Goal: Task Accomplishment & Management: Complete application form

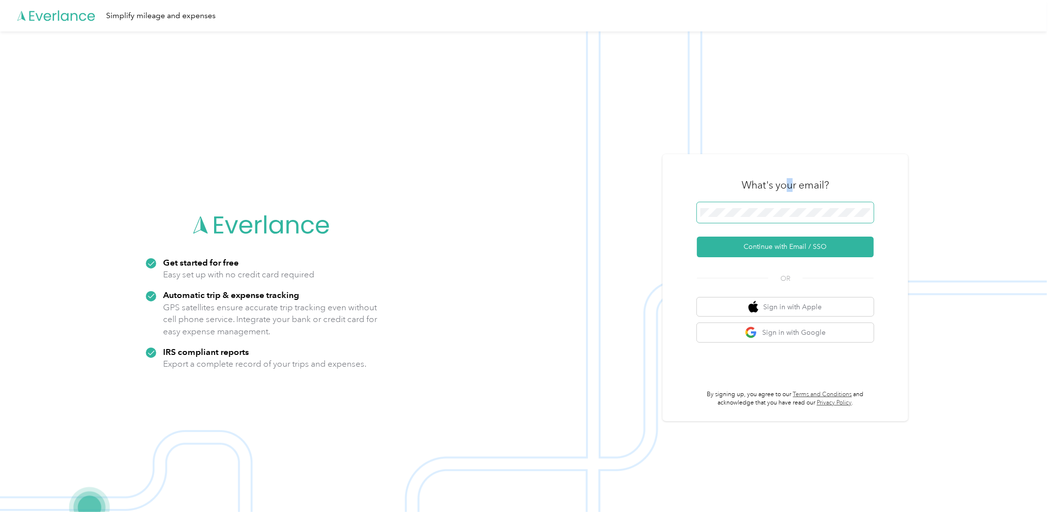
drag, startPoint x: 794, startPoint y: 201, endPoint x: 791, endPoint y: 208, distance: 7.3
click at [792, 203] on div "What's your email? Continue with Email / SSO OR Sign in with Apple Sign in with…" at bounding box center [785, 288] width 177 height 240
click at [781, 252] on button "Continue with Email / SSO" at bounding box center [785, 247] width 177 height 21
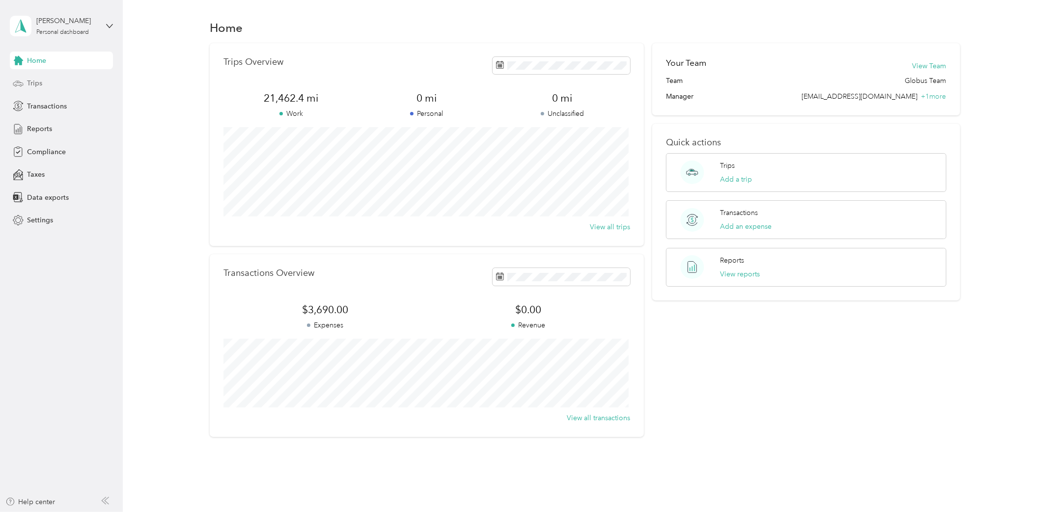
click at [57, 85] on div "Trips" at bounding box center [61, 84] width 103 height 18
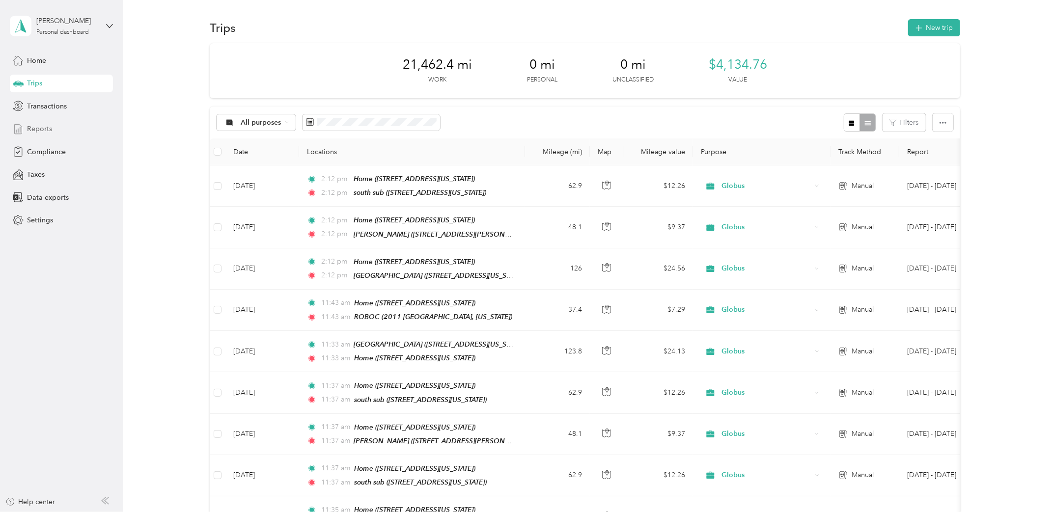
click at [56, 130] on div "Reports" at bounding box center [61, 129] width 103 height 18
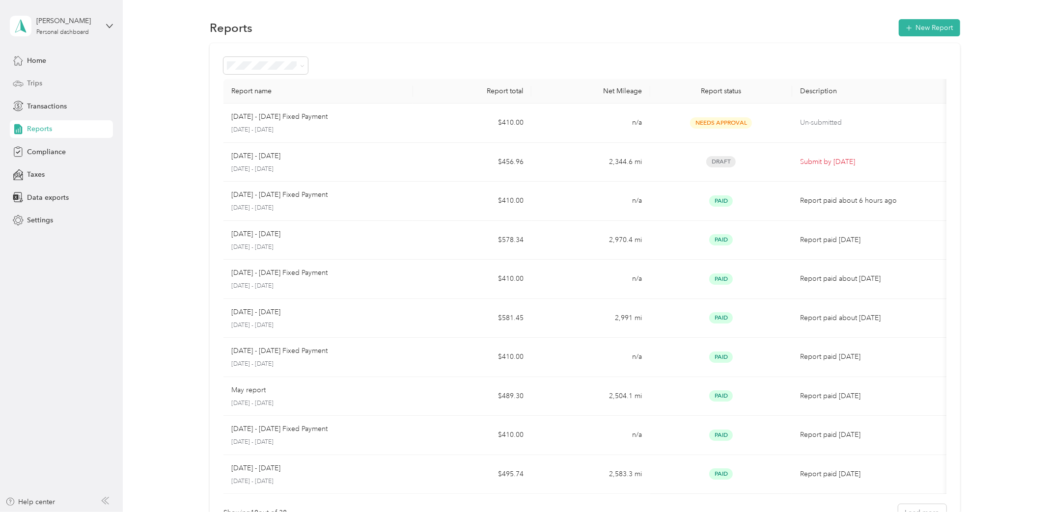
click at [50, 83] on div "Trips" at bounding box center [61, 84] width 103 height 18
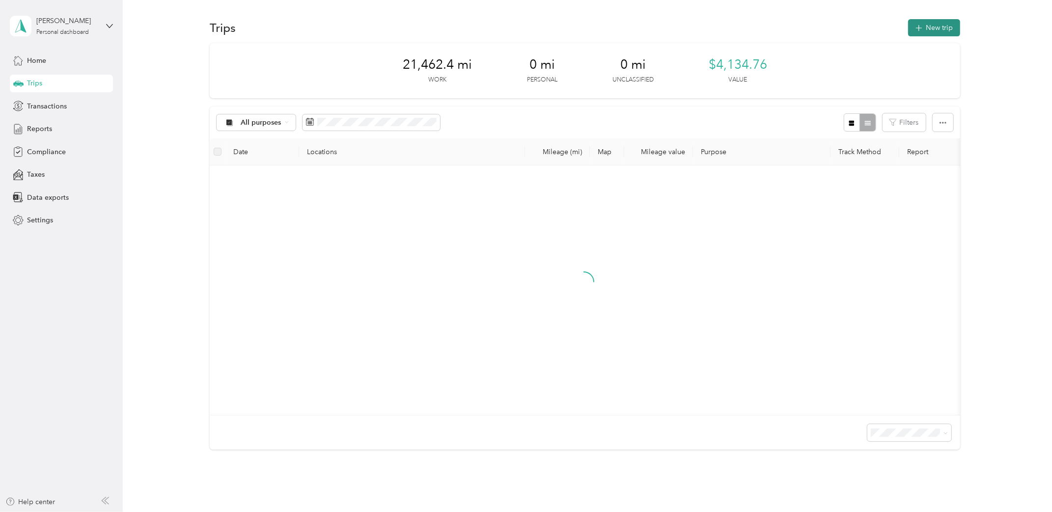
click at [942, 28] on button "New trip" at bounding box center [934, 27] width 52 height 17
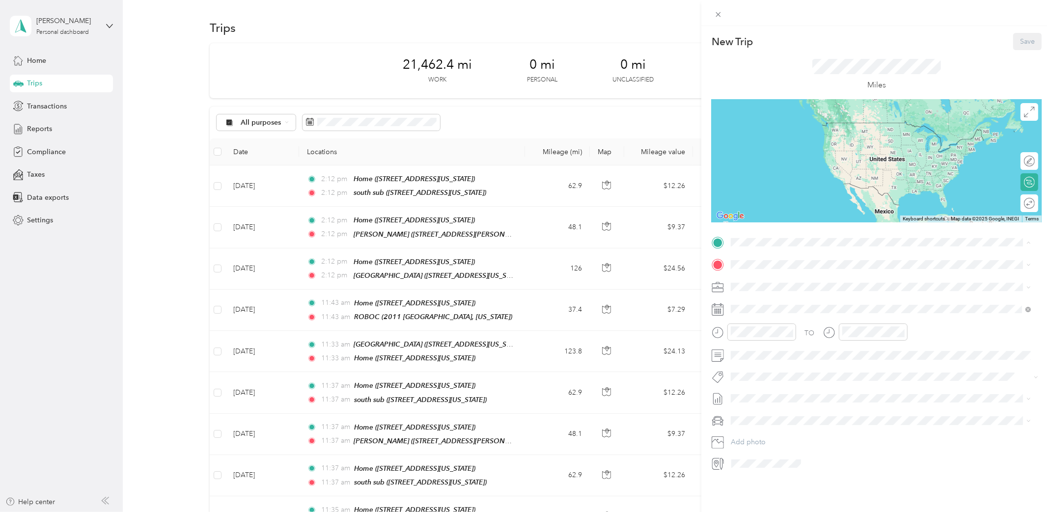
click at [812, 288] on span "[STREET_ADDRESS][US_STATE]" at bounding box center [798, 292] width 98 height 8
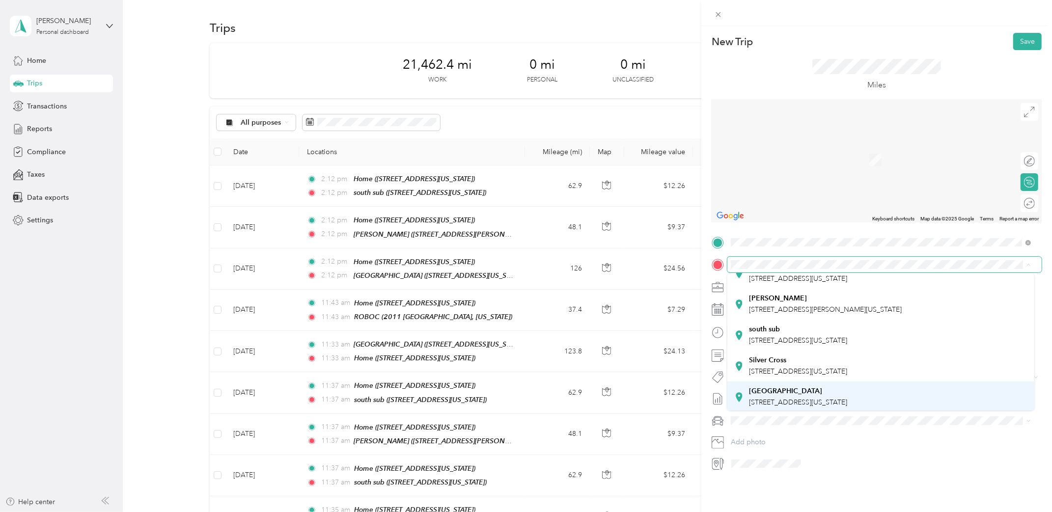
scroll to position [68, 0]
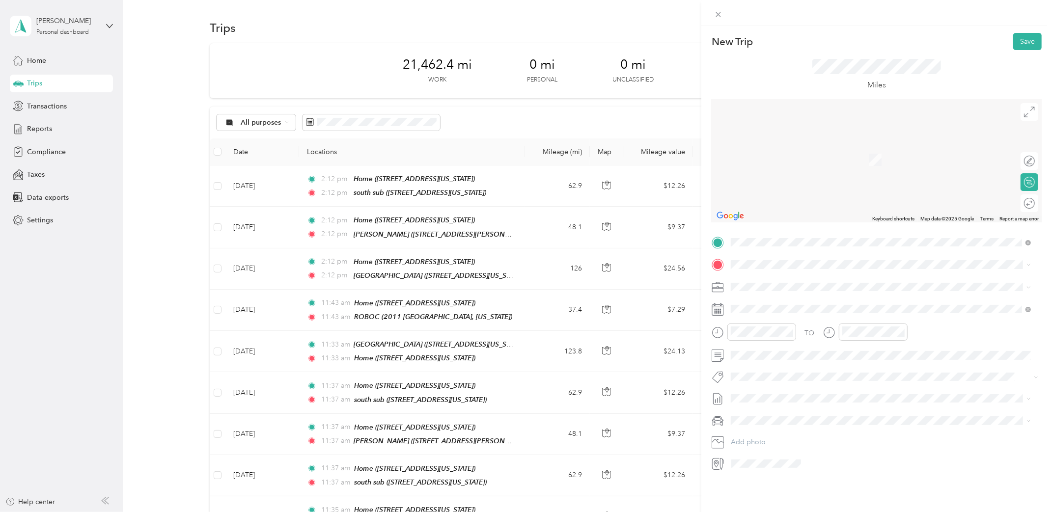
click at [818, 394] on div "Riverside [STREET_ADDRESS][US_STATE]" at bounding box center [798, 394] width 98 height 21
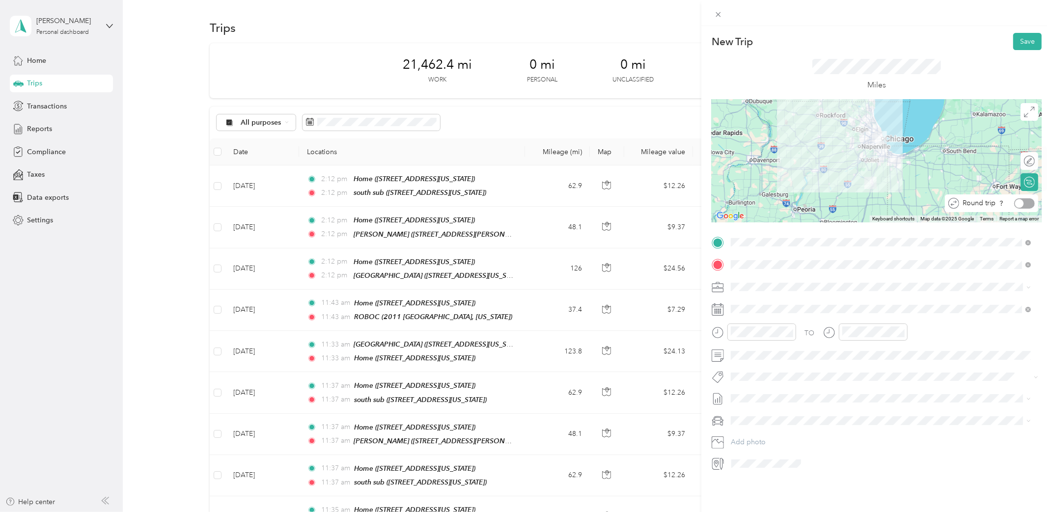
click at [1019, 206] on div at bounding box center [1024, 203] width 21 height 10
click at [771, 303] on span at bounding box center [884, 309] width 314 height 15
click at [757, 362] on icon at bounding box center [755, 365] width 10 height 10
click at [817, 460] on div "29" at bounding box center [814, 461] width 13 height 12
click at [794, 449] on li "Toyota 4Runner TRD Pro" at bounding box center [880, 451] width 307 height 17
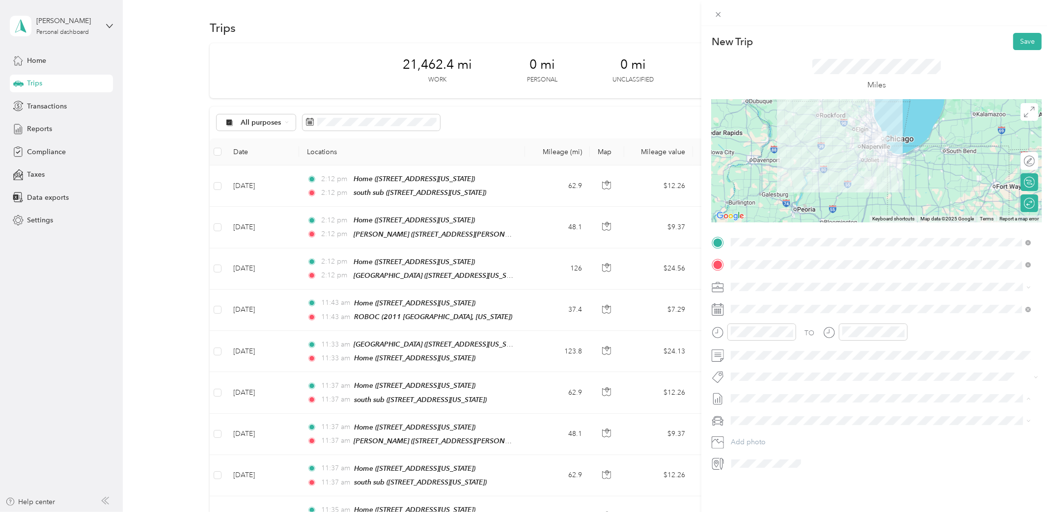
click at [779, 428] on span "[DATE] - [DATE]" at bounding box center [755, 430] width 49 height 10
click at [1017, 44] on button "Save" at bounding box center [1027, 41] width 28 height 17
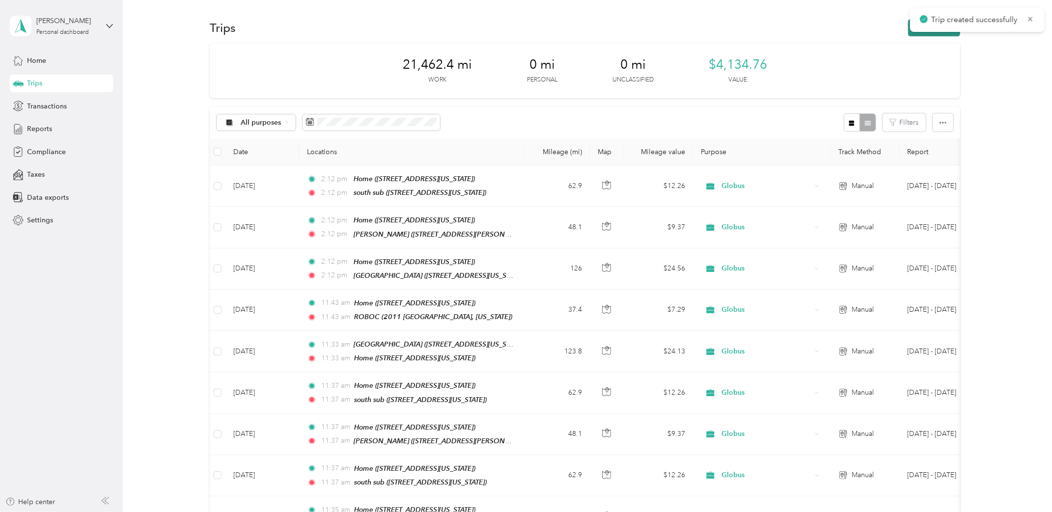
click at [908, 33] on button "New trip" at bounding box center [934, 27] width 52 height 17
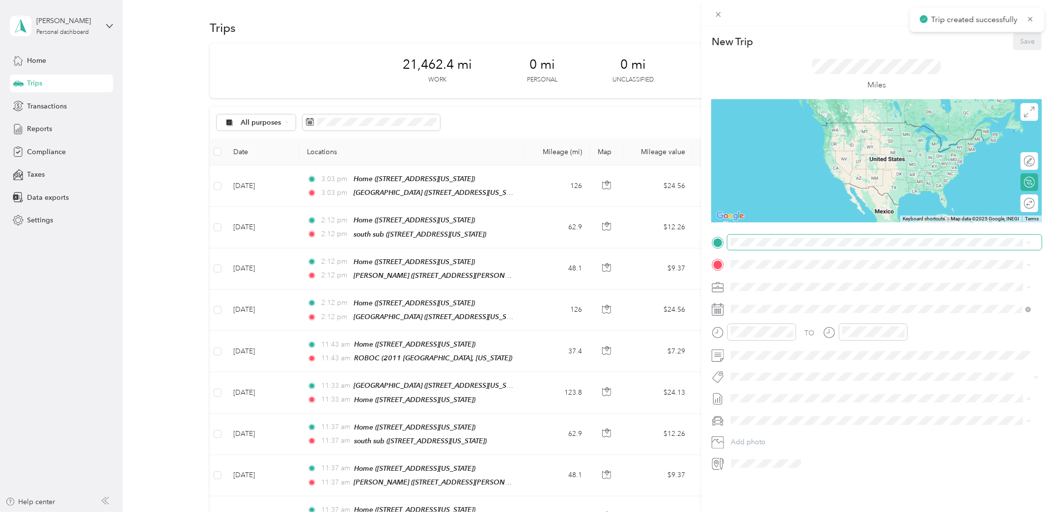
click at [797, 248] on span at bounding box center [884, 242] width 314 height 15
click at [806, 286] on div "Home [STREET_ADDRESS][US_STATE]" at bounding box center [798, 286] width 98 height 21
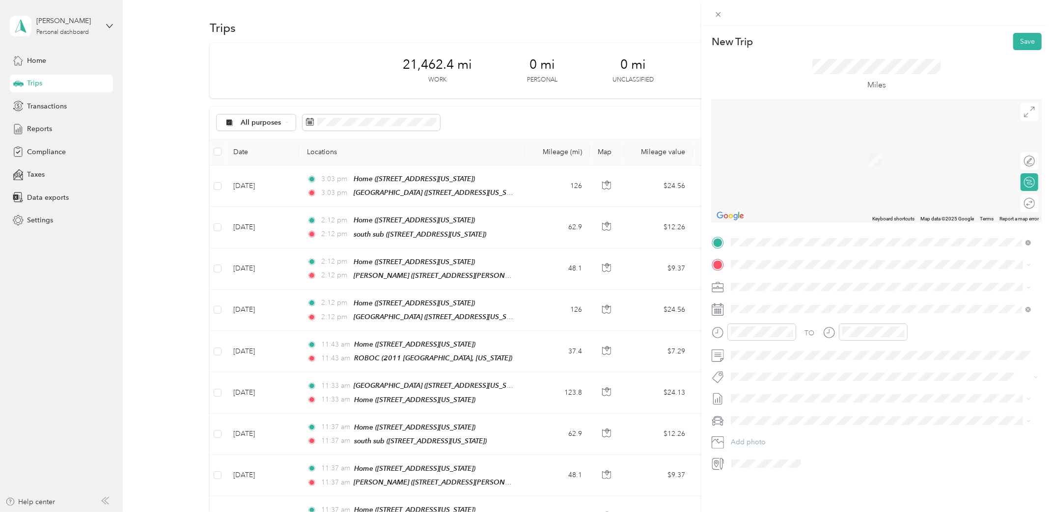
click at [822, 395] on div "south sub" at bounding box center [798, 393] width 98 height 9
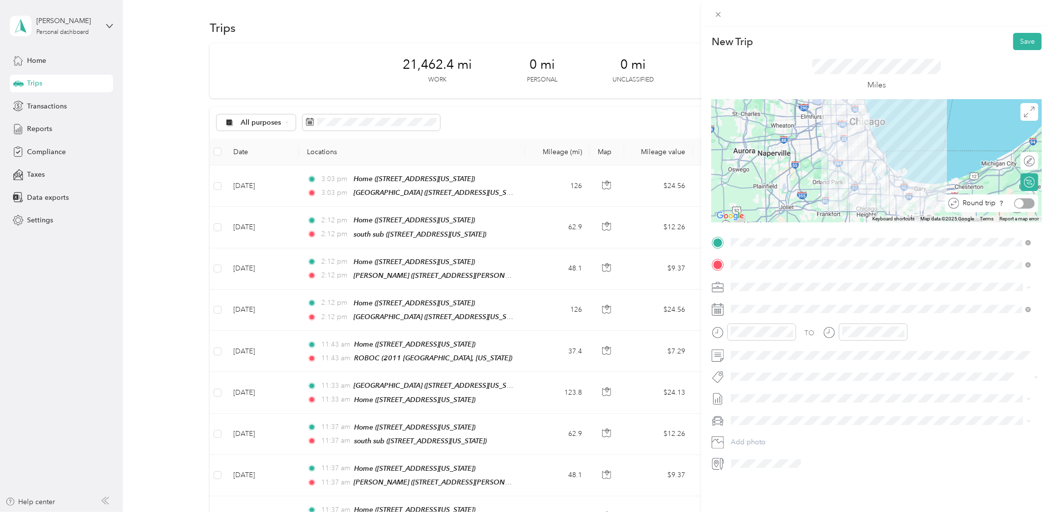
click at [1023, 203] on div at bounding box center [1024, 203] width 21 height 10
click at [788, 371] on span at bounding box center [884, 377] width 314 height 14
click at [804, 434] on div "TO Add photo" at bounding box center [877, 353] width 330 height 237
click at [812, 453] on div "Toyota 4Runner TRD Pro" at bounding box center [880, 455] width 293 height 10
click at [757, 364] on icon at bounding box center [755, 365] width 10 height 10
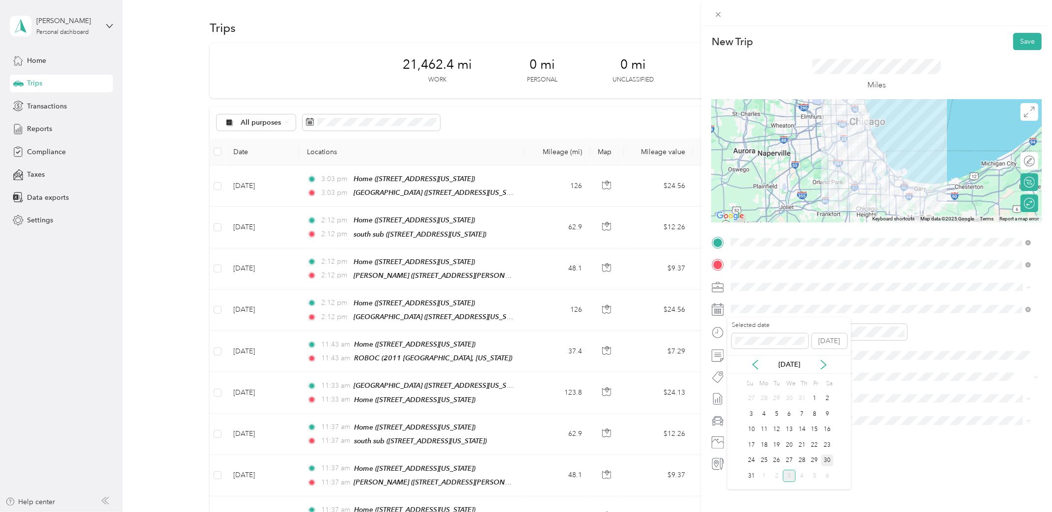
click at [823, 460] on div "30" at bounding box center [827, 461] width 13 height 12
click at [1017, 45] on button "Save" at bounding box center [1027, 41] width 28 height 17
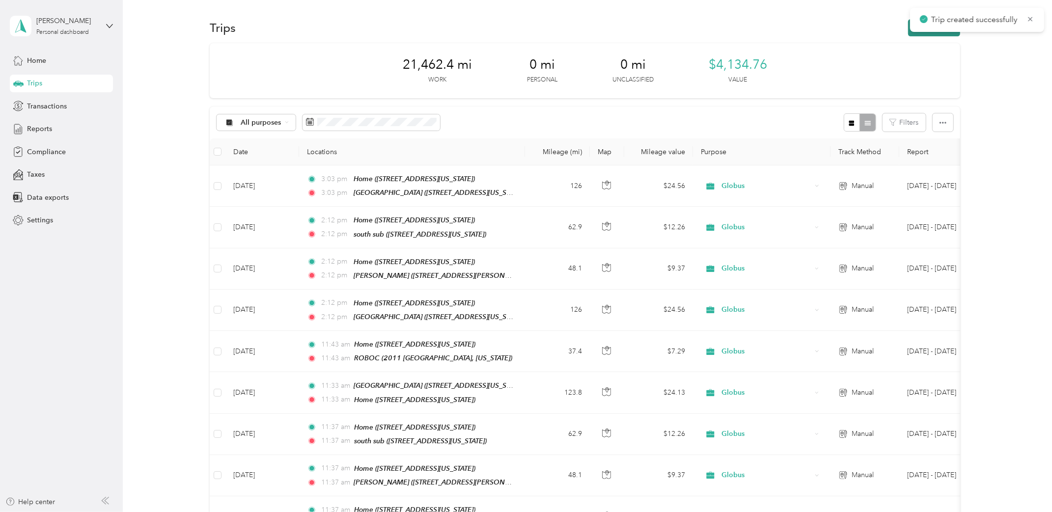
click at [919, 32] on button "New trip" at bounding box center [934, 27] width 52 height 17
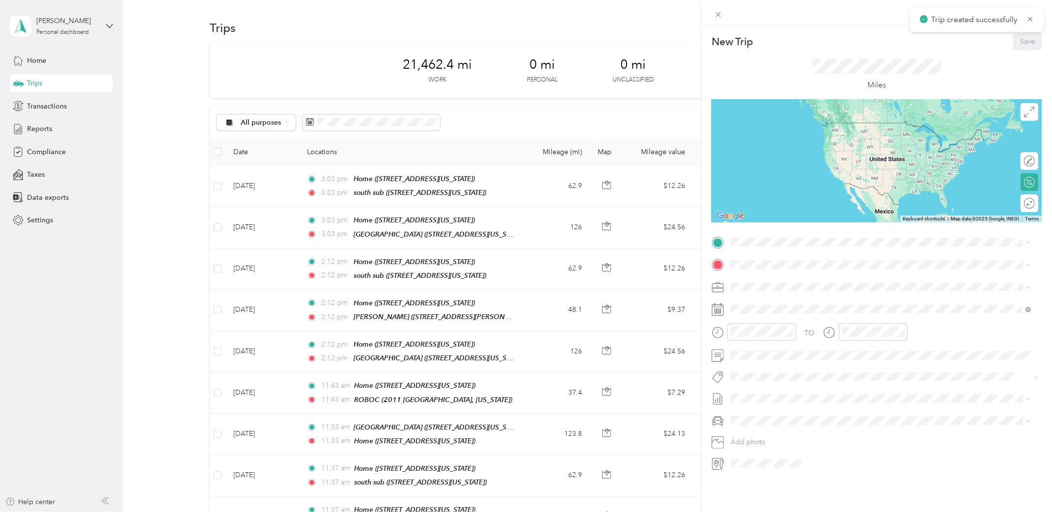
click at [788, 289] on span "[STREET_ADDRESS][US_STATE]" at bounding box center [798, 292] width 98 height 8
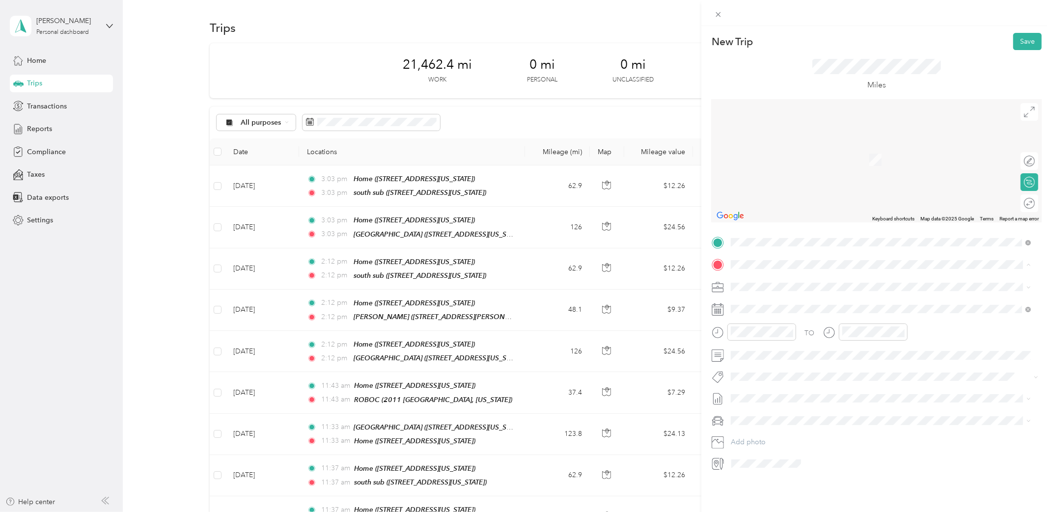
click at [818, 359] on div "Silver Cross [STREET_ADDRESS][US_STATE]" at bounding box center [798, 365] width 98 height 21
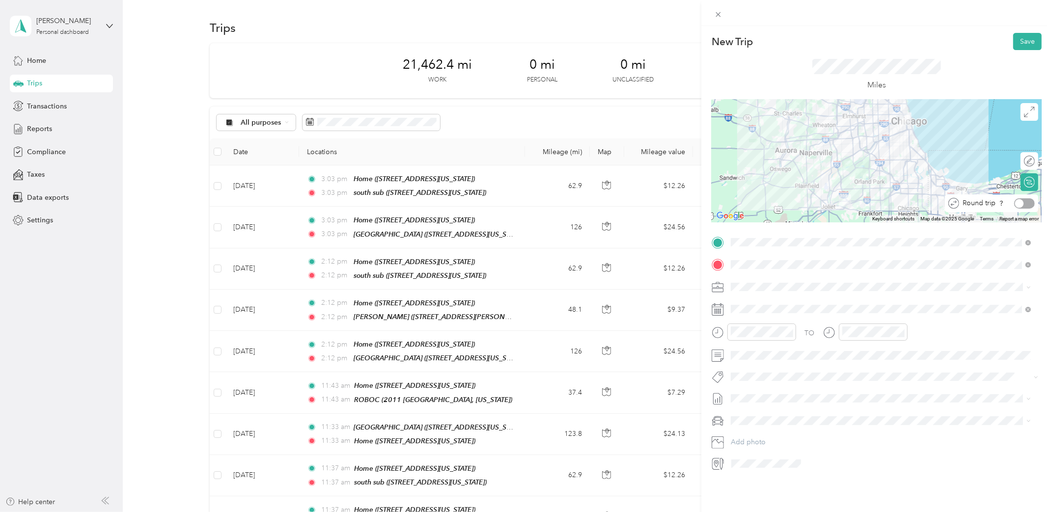
click at [1025, 205] on div at bounding box center [1024, 203] width 21 height 10
click at [787, 428] on span at bounding box center [884, 420] width 314 height 15
click at [790, 442] on ol "Toyota 4Runner Toyota 4Runner TRD Pro" at bounding box center [880, 446] width 307 height 34
click at [788, 435] on div "Toyota 4Runner" at bounding box center [880, 438] width 293 height 10
click at [771, 299] on div "TO Add photo" at bounding box center [877, 353] width 330 height 237
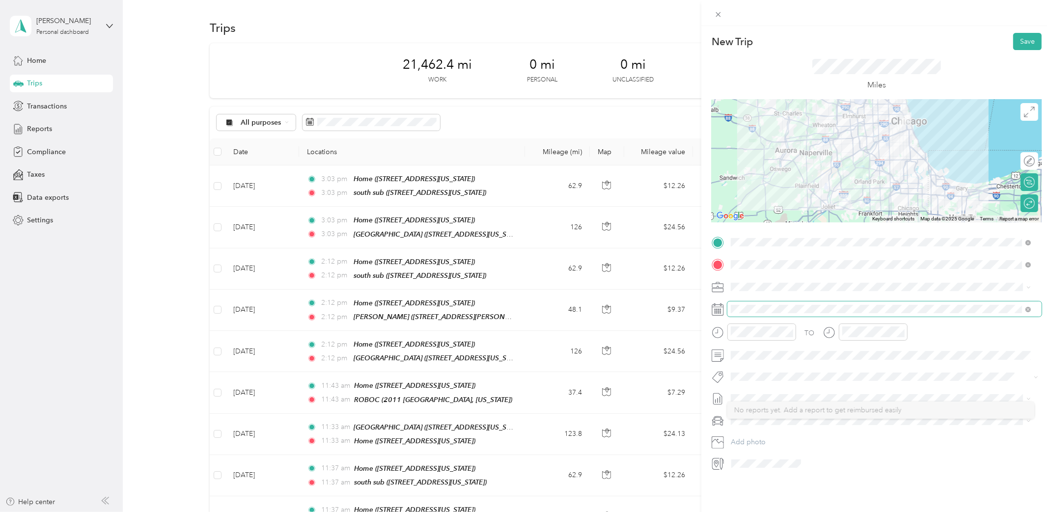
click at [771, 304] on span at bounding box center [884, 309] width 314 height 15
click at [759, 366] on icon at bounding box center [755, 365] width 10 height 10
click at [825, 463] on div "30" at bounding box center [827, 461] width 13 height 12
click at [1024, 46] on button "Save" at bounding box center [1027, 41] width 28 height 17
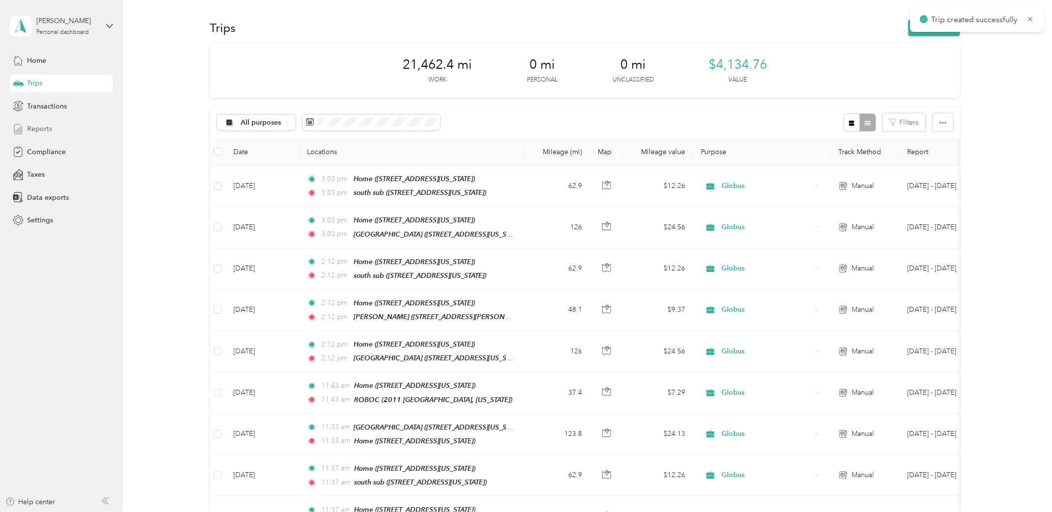
click at [81, 132] on div "Reports" at bounding box center [61, 129] width 103 height 18
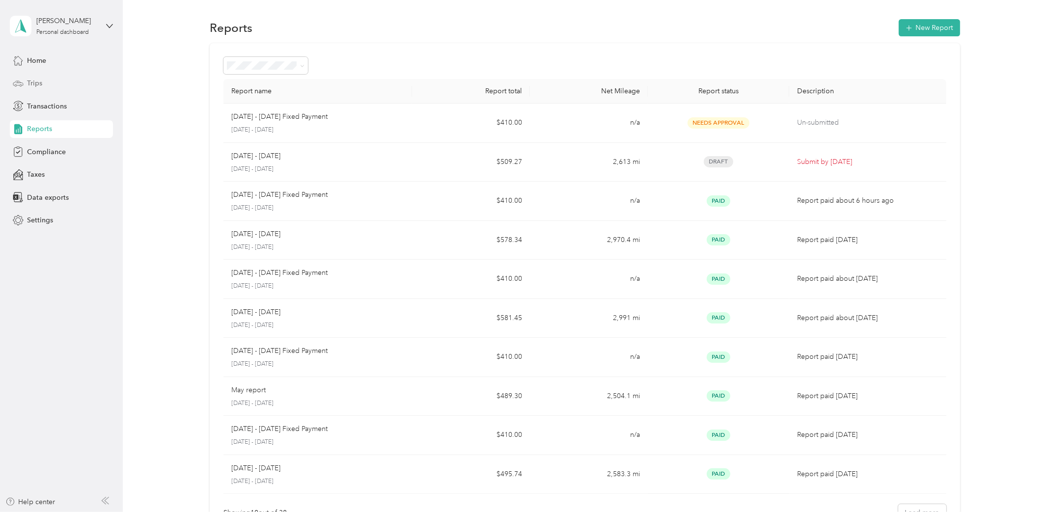
click at [35, 89] on div "Trips" at bounding box center [61, 84] width 103 height 18
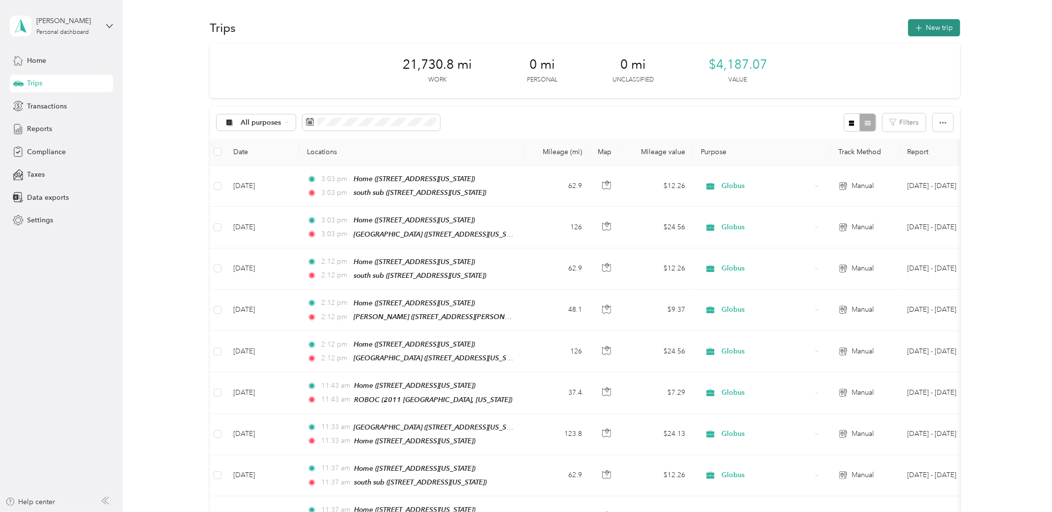
click at [950, 28] on button "New trip" at bounding box center [934, 27] width 52 height 17
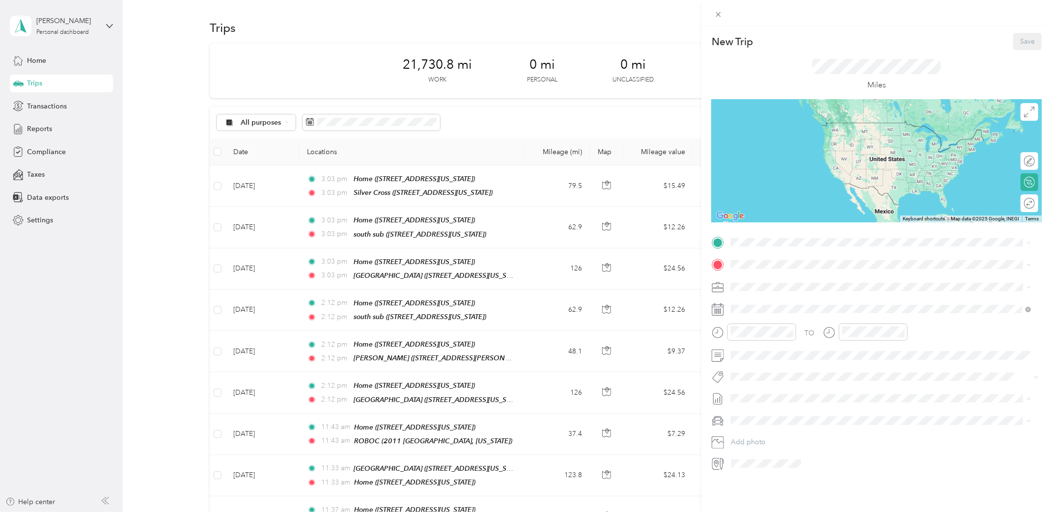
click at [771, 282] on div "Home [STREET_ADDRESS][US_STATE]" at bounding box center [798, 286] width 98 height 21
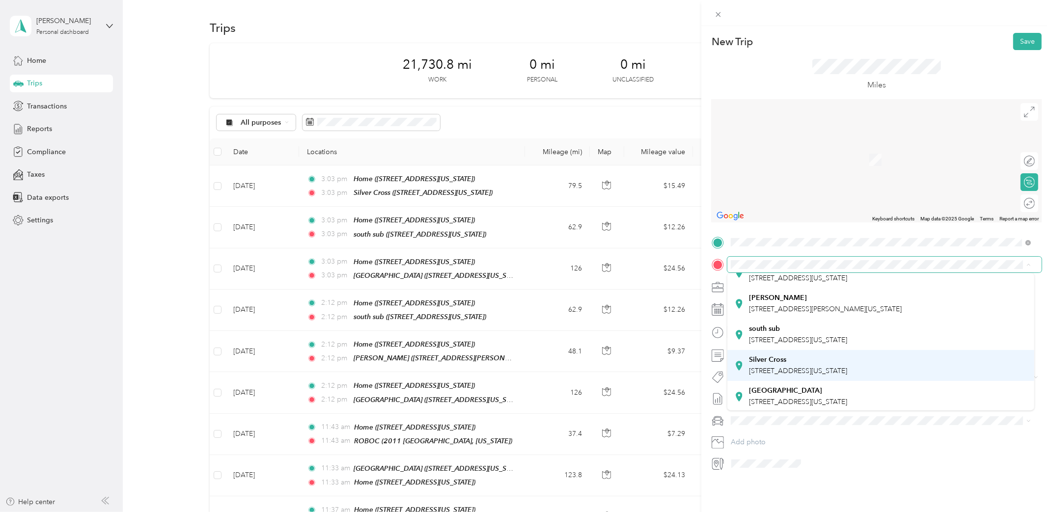
scroll to position [68, 0]
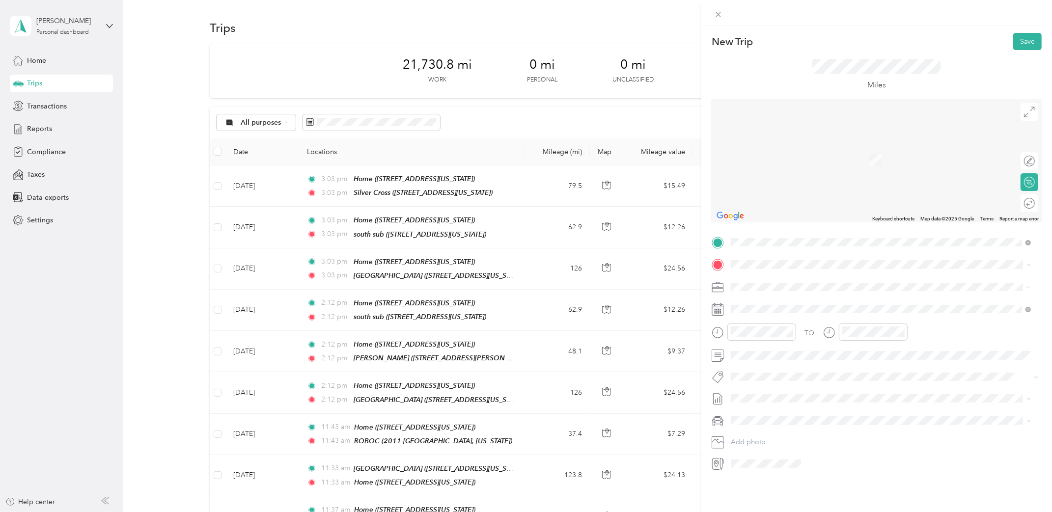
drag, startPoint x: 791, startPoint y: 383, endPoint x: 875, endPoint y: 299, distance: 119.1
click at [792, 384] on div "Riverside [STREET_ADDRESS][US_STATE]" at bounding box center [880, 396] width 293 height 24
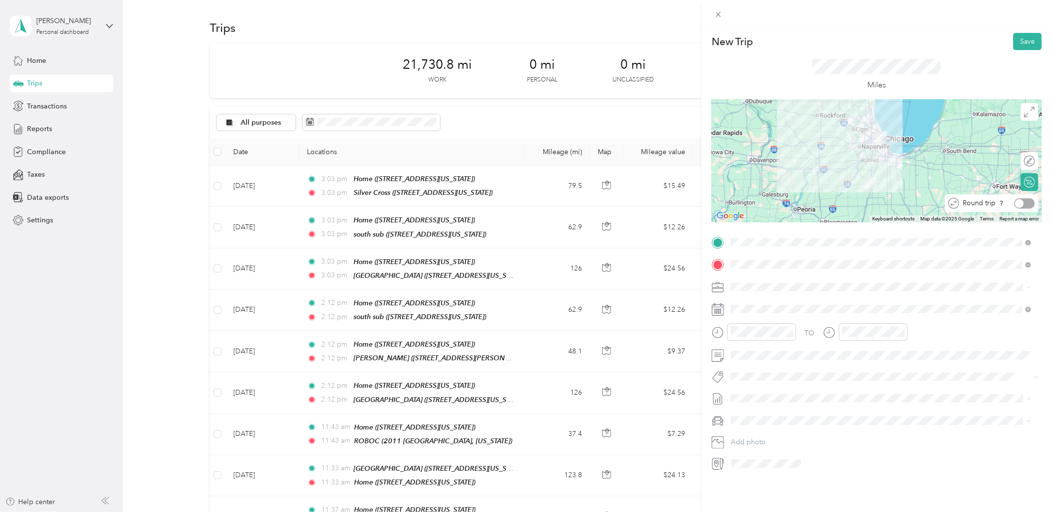
click at [1020, 202] on div at bounding box center [1024, 203] width 21 height 10
click at [768, 415] on span at bounding box center [884, 420] width 314 height 15
drag, startPoint x: 779, startPoint y: 449, endPoint x: 779, endPoint y: 438, distance: 11.3
click at [780, 449] on div "Toyota 4Runner TRD Pro" at bounding box center [880, 451] width 293 height 10
click at [752, 363] on icon at bounding box center [755, 365] width 10 height 10
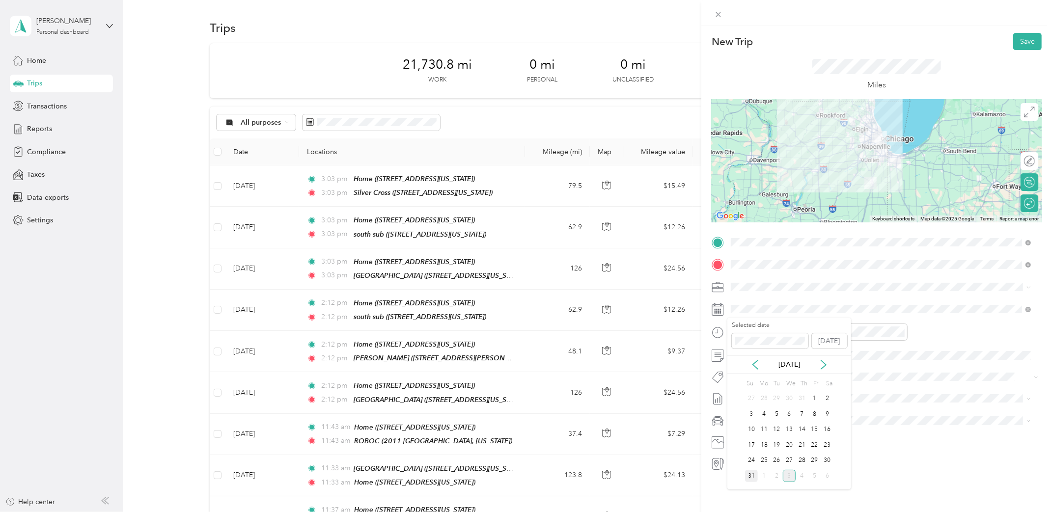
click at [753, 470] on div "31" at bounding box center [751, 476] width 13 height 12
click at [773, 512] on div "New Trip Save This trip cannot be edited because it is either under review, app…" at bounding box center [523, 512] width 1047 height 0
click at [1013, 33] on button "Save" at bounding box center [1027, 41] width 28 height 17
click at [1017, 33] on button "Save" at bounding box center [1027, 41] width 28 height 17
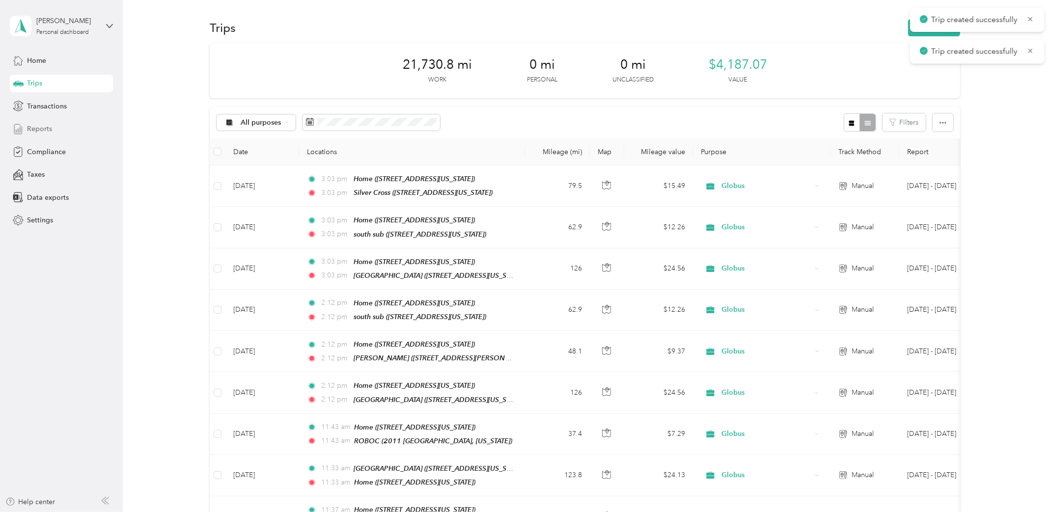
click at [27, 136] on div "Reports" at bounding box center [61, 129] width 103 height 18
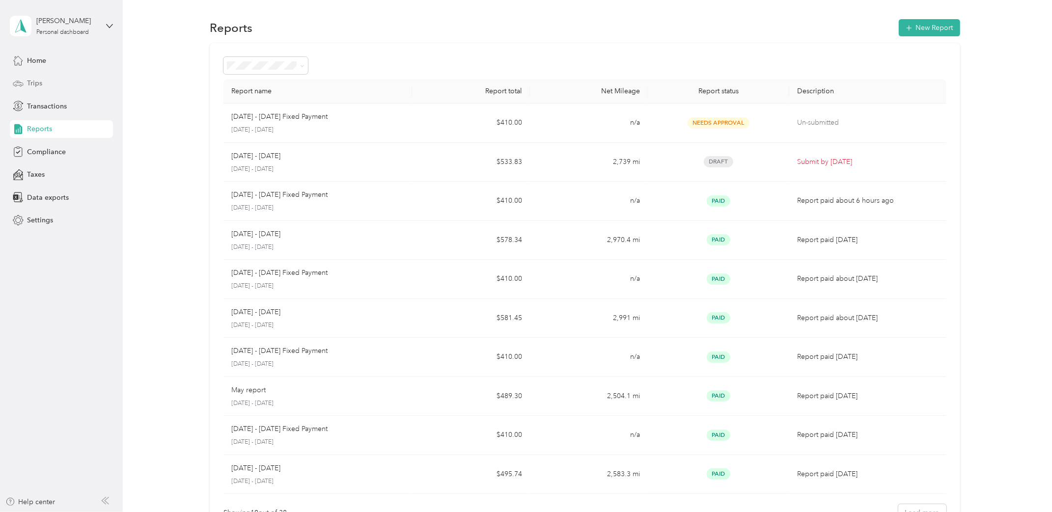
drag, startPoint x: 22, startPoint y: 91, endPoint x: 32, endPoint y: 87, distance: 11.0
click at [22, 91] on div "Trips" at bounding box center [61, 84] width 103 height 18
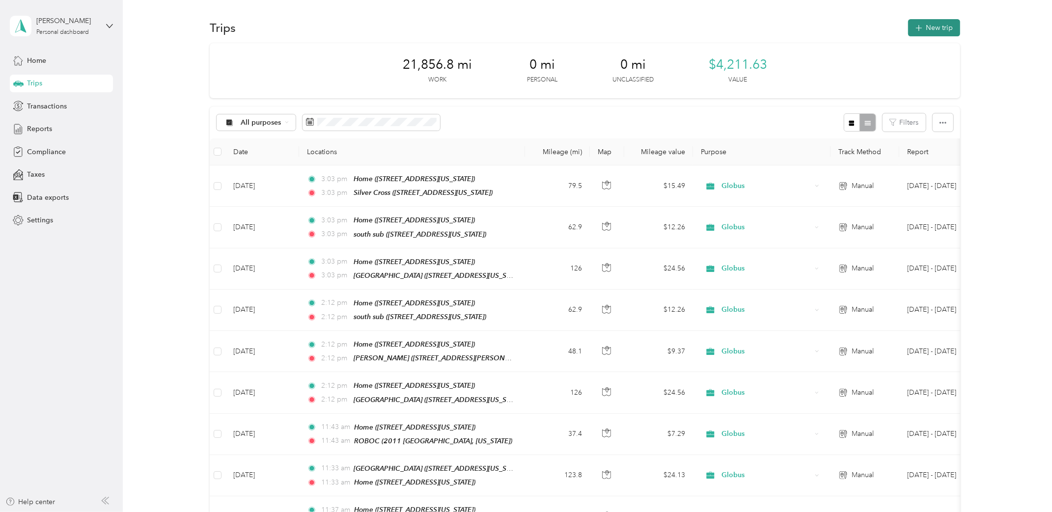
click at [942, 29] on button "New trip" at bounding box center [934, 27] width 52 height 17
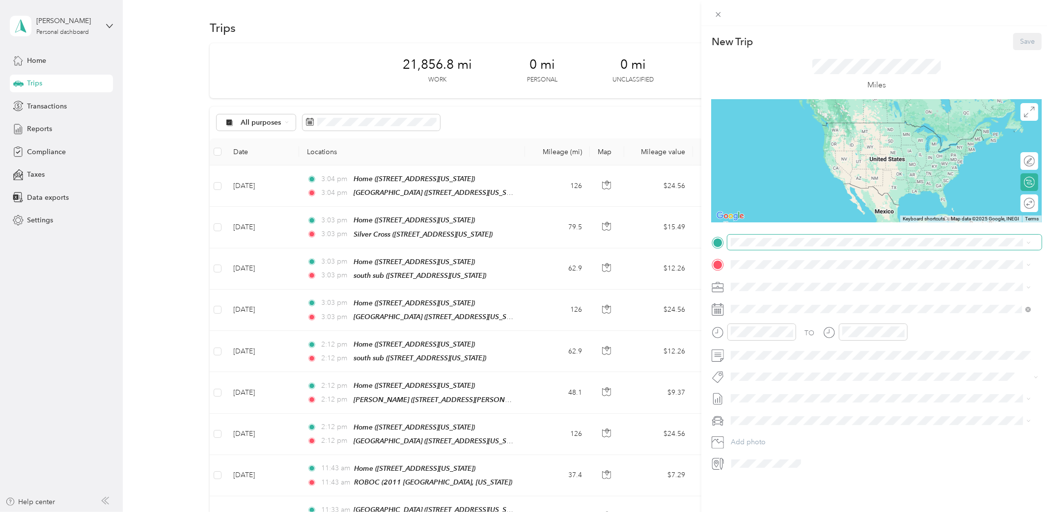
click at [775, 240] on span at bounding box center [884, 242] width 314 height 15
drag, startPoint x: 798, startPoint y: 290, endPoint x: 798, endPoint y: 285, distance: 4.9
click at [798, 290] on span "[STREET_ADDRESS][US_STATE]" at bounding box center [798, 291] width 98 height 8
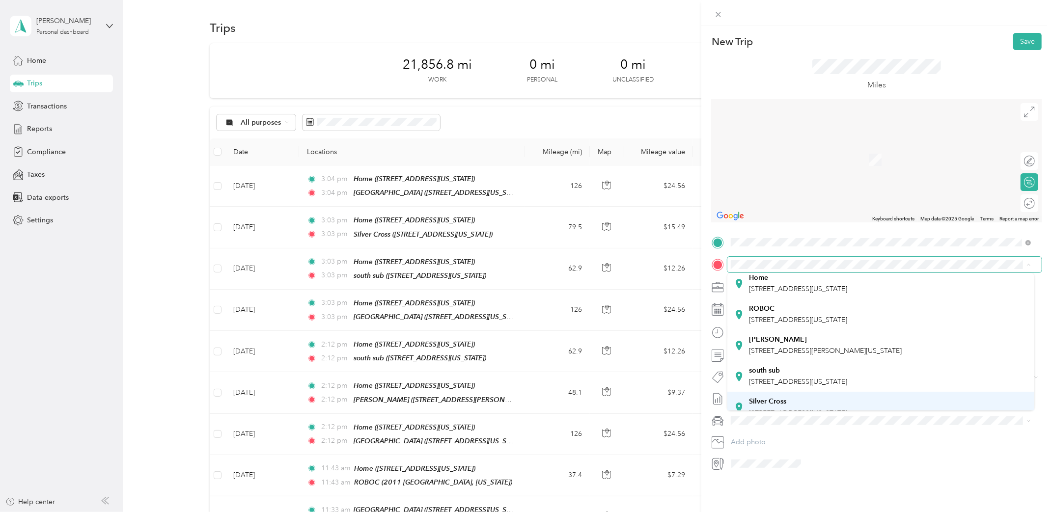
scroll to position [68, 0]
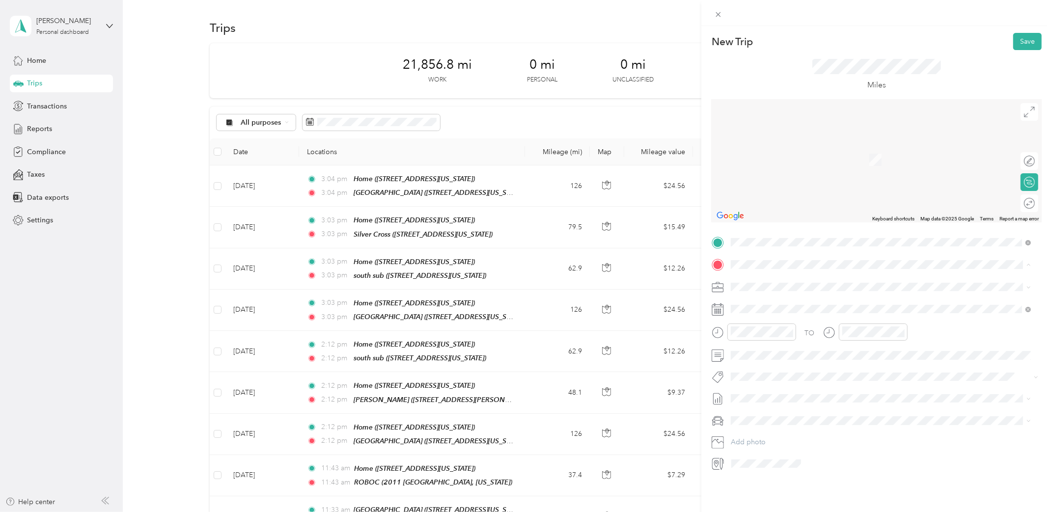
click at [821, 366] on span "[STREET_ADDRESS][US_STATE]" at bounding box center [798, 370] width 98 height 8
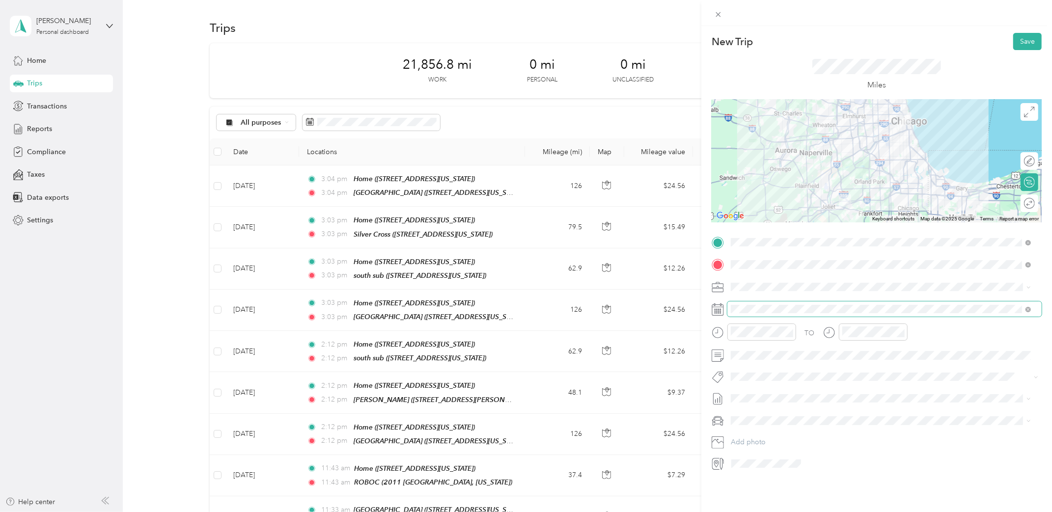
click at [774, 314] on span at bounding box center [884, 309] width 314 height 15
click at [754, 364] on icon at bounding box center [755, 365] width 10 height 10
click at [786, 417] on div "6" at bounding box center [789, 414] width 13 height 12
click at [778, 425] on li "[DATE] - [DATE] Draft" at bounding box center [880, 431] width 307 height 16
click at [778, 414] on span at bounding box center [884, 420] width 314 height 15
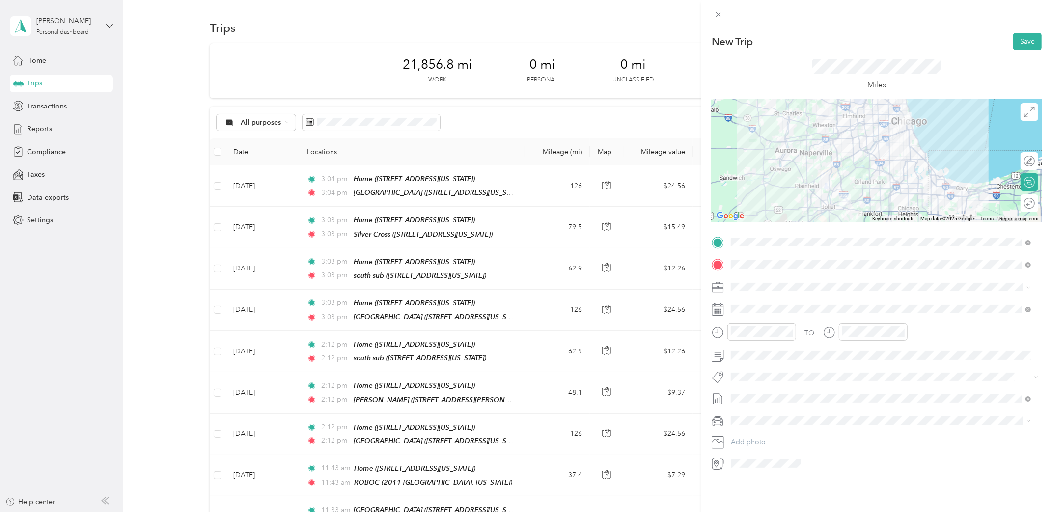
click at [782, 435] on span "Toyota 4Runner" at bounding box center [758, 437] width 49 height 8
click at [1017, 204] on div at bounding box center [1024, 203] width 21 height 10
click at [1028, 42] on button "Save" at bounding box center [1027, 41] width 28 height 17
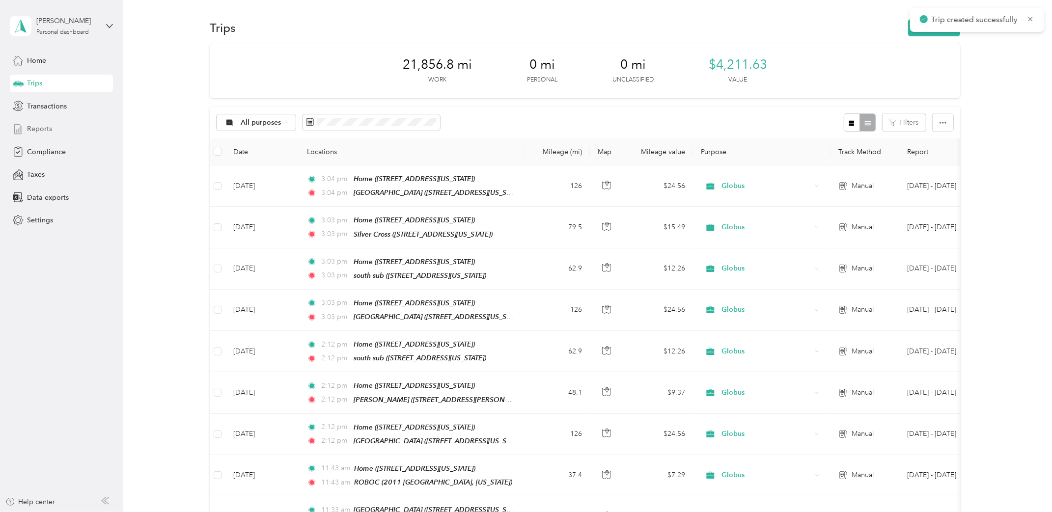
click at [54, 132] on div "Reports" at bounding box center [61, 129] width 103 height 18
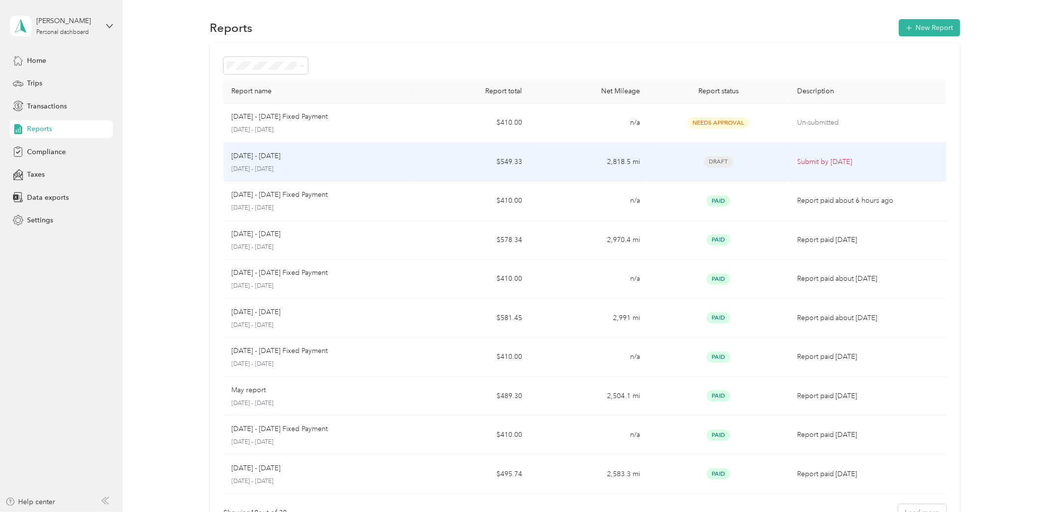
click at [640, 174] on td "2,818.5 mi" at bounding box center [589, 162] width 118 height 39
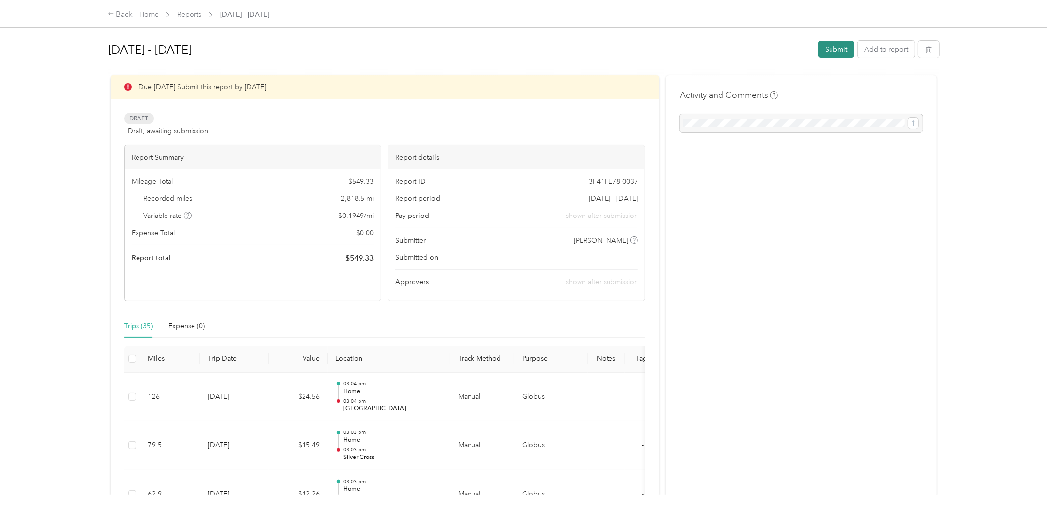
click at [829, 47] on button "Submit" at bounding box center [836, 49] width 36 height 17
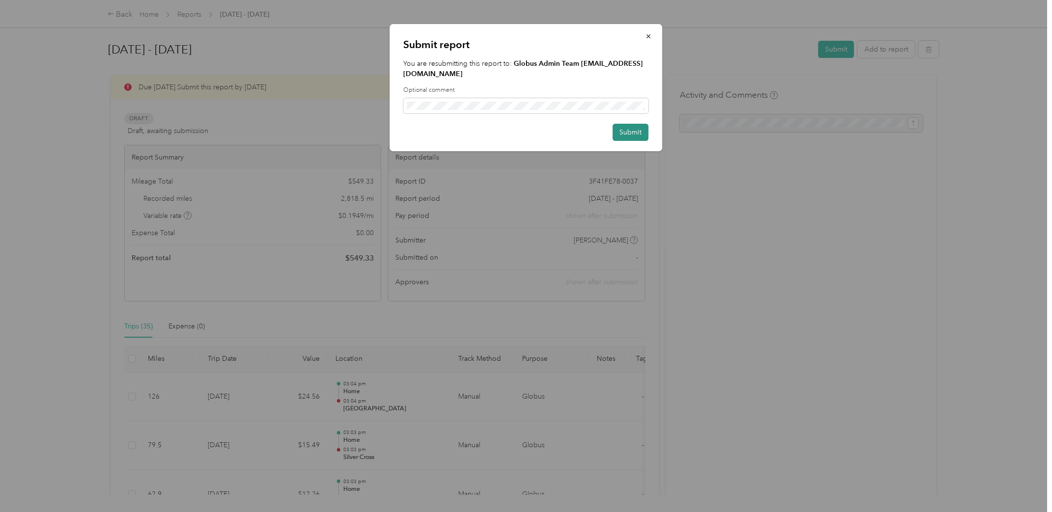
click at [640, 131] on button "Submit" at bounding box center [631, 132] width 36 height 17
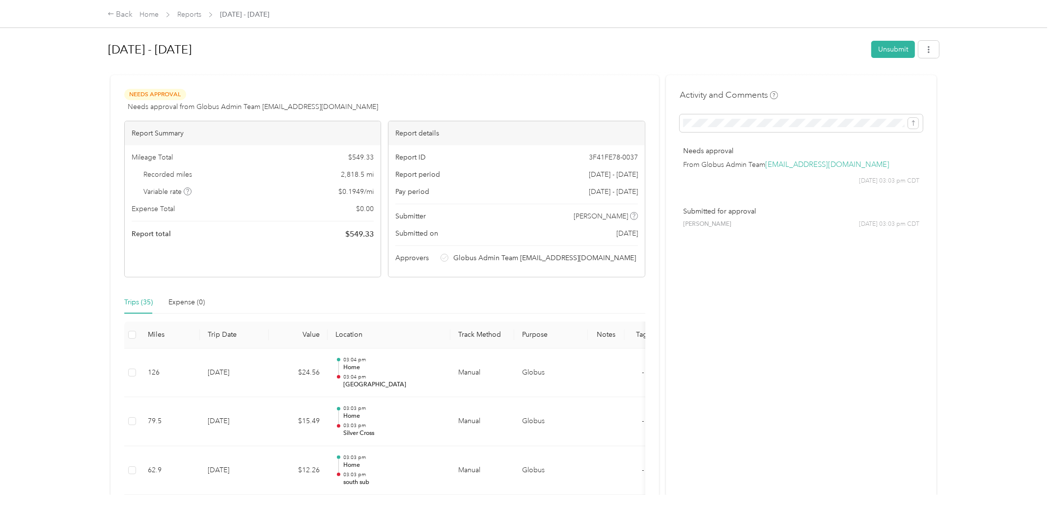
click at [143, 19] on span "Home" at bounding box center [148, 14] width 19 height 10
